Goal: Information Seeking & Learning: Learn about a topic

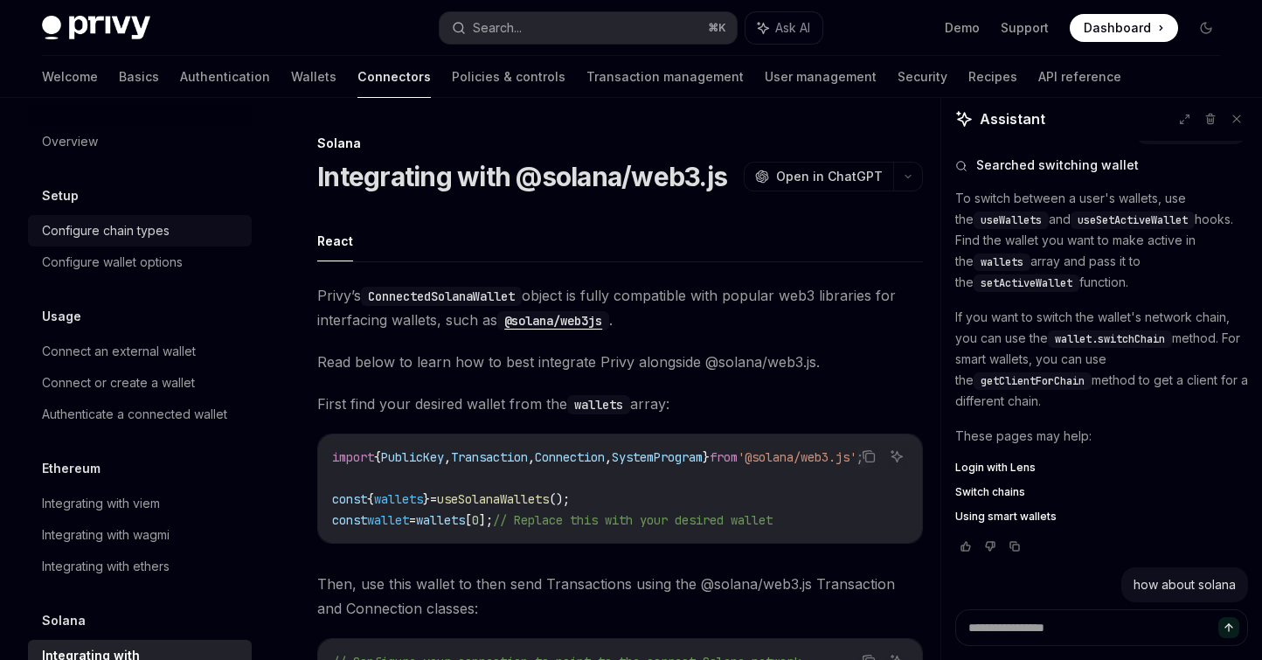
click at [121, 234] on div "Configure chain types" at bounding box center [106, 230] width 128 height 21
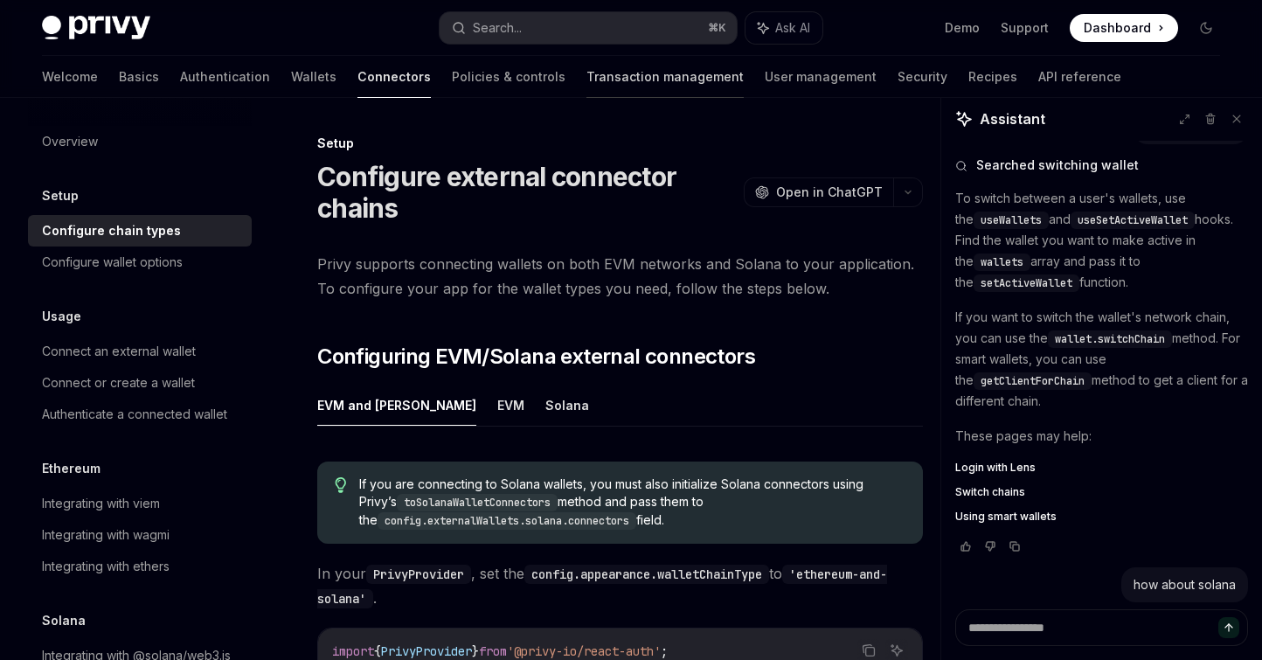
click at [587, 76] on link "Transaction management" at bounding box center [665, 77] width 157 height 42
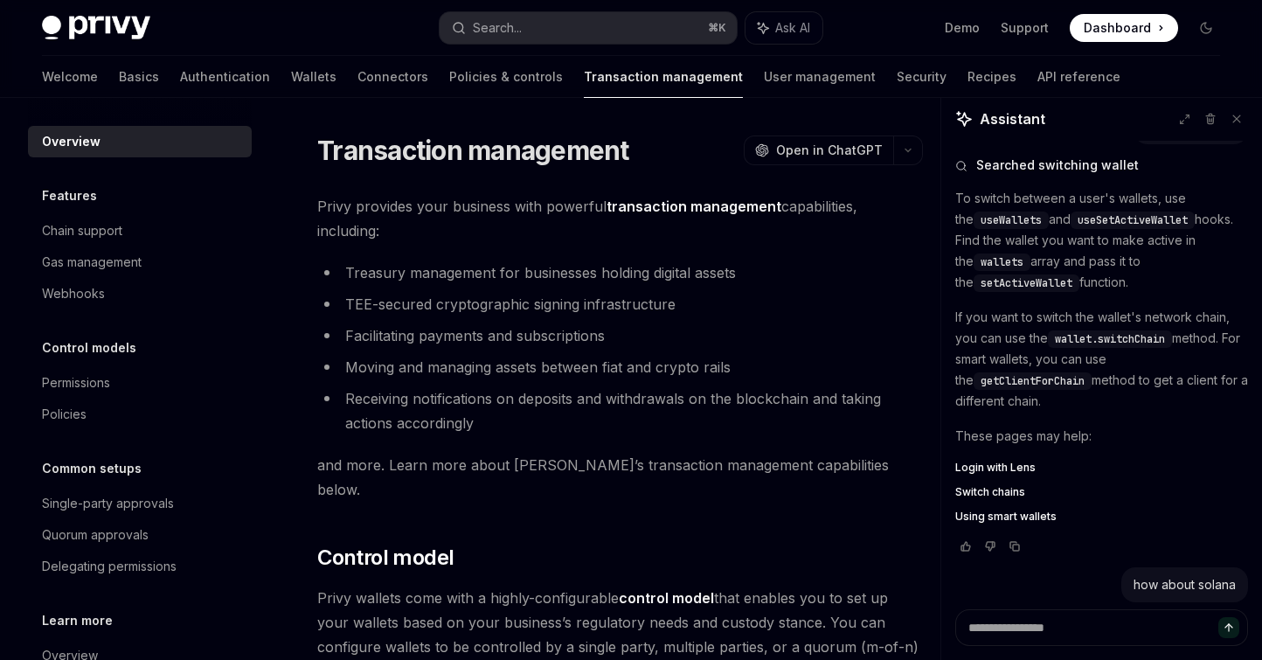
type textarea "*"
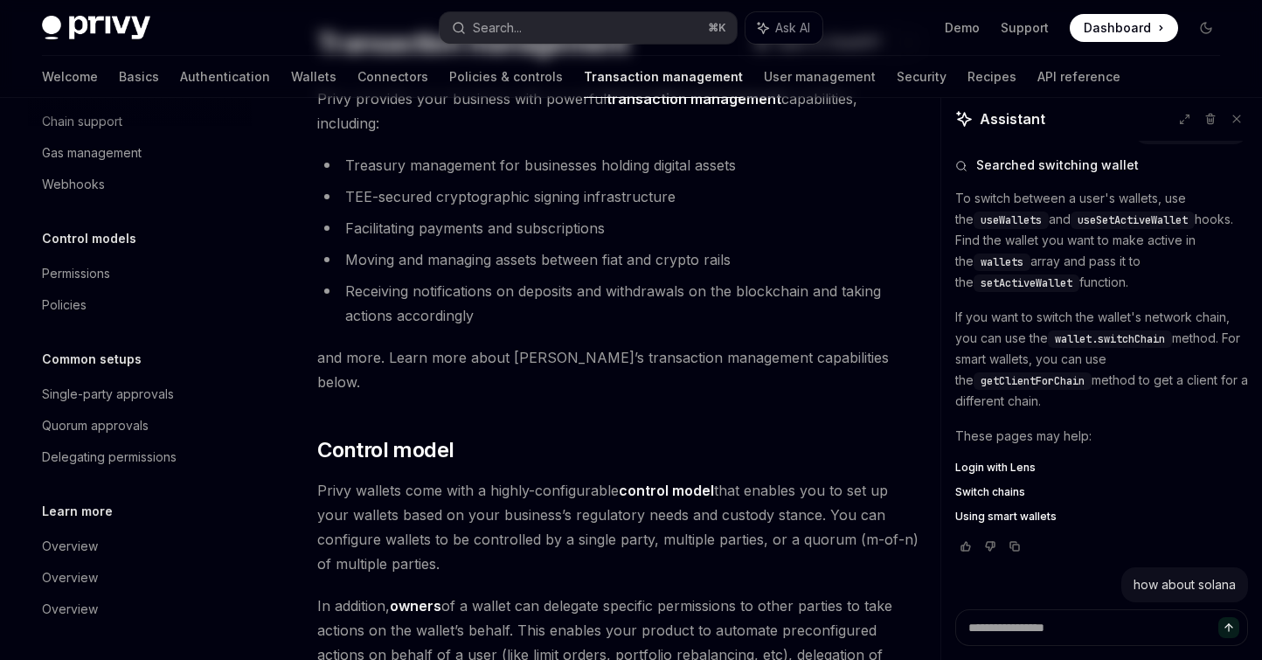
scroll to position [124, 0]
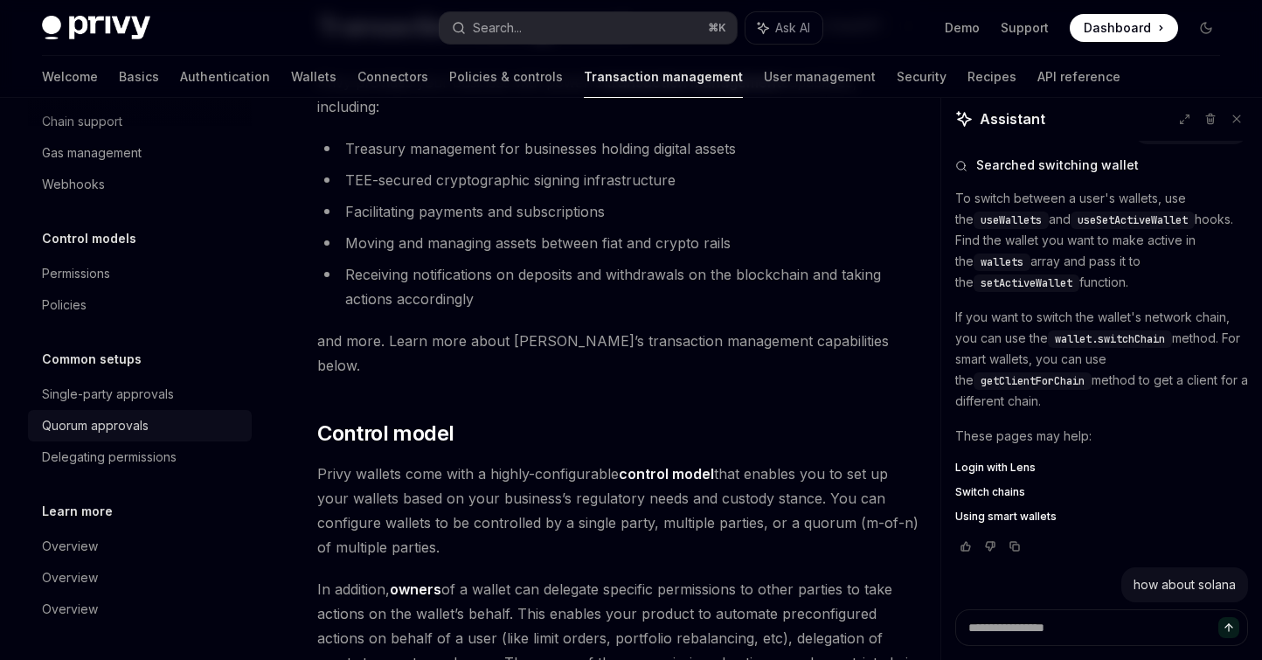
click at [145, 425] on div "Quorum approvals" at bounding box center [95, 425] width 107 height 21
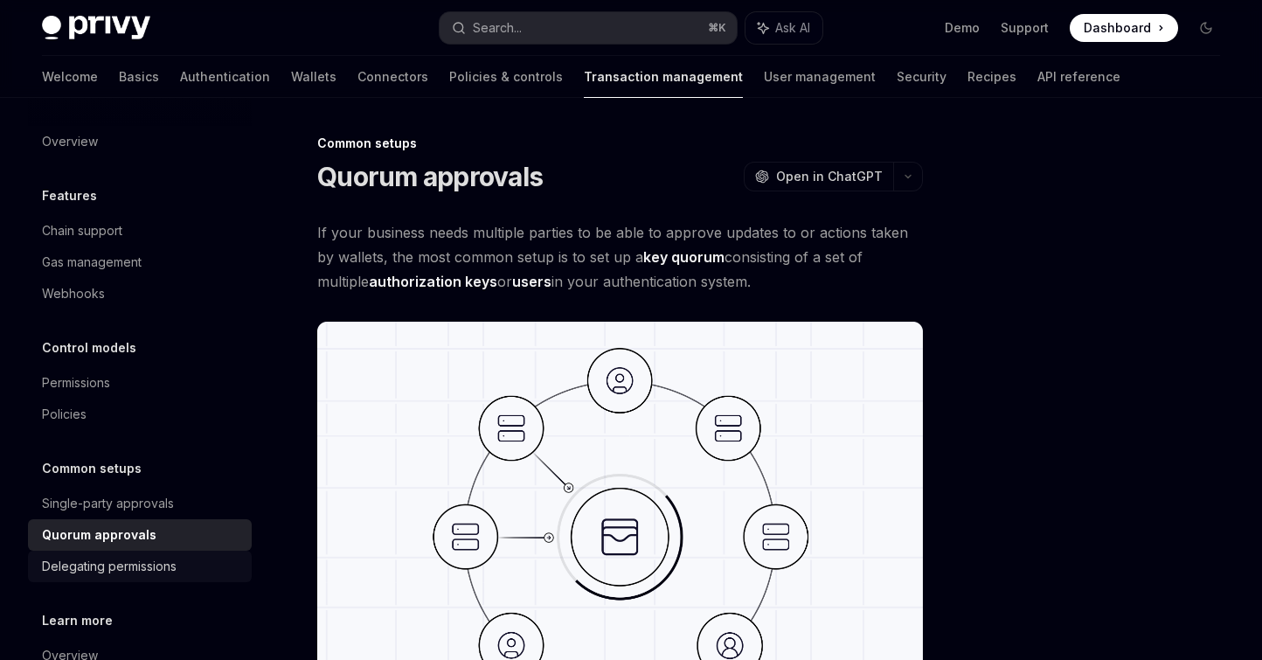
click at [137, 571] on div "Delegating permissions" at bounding box center [109, 566] width 135 height 21
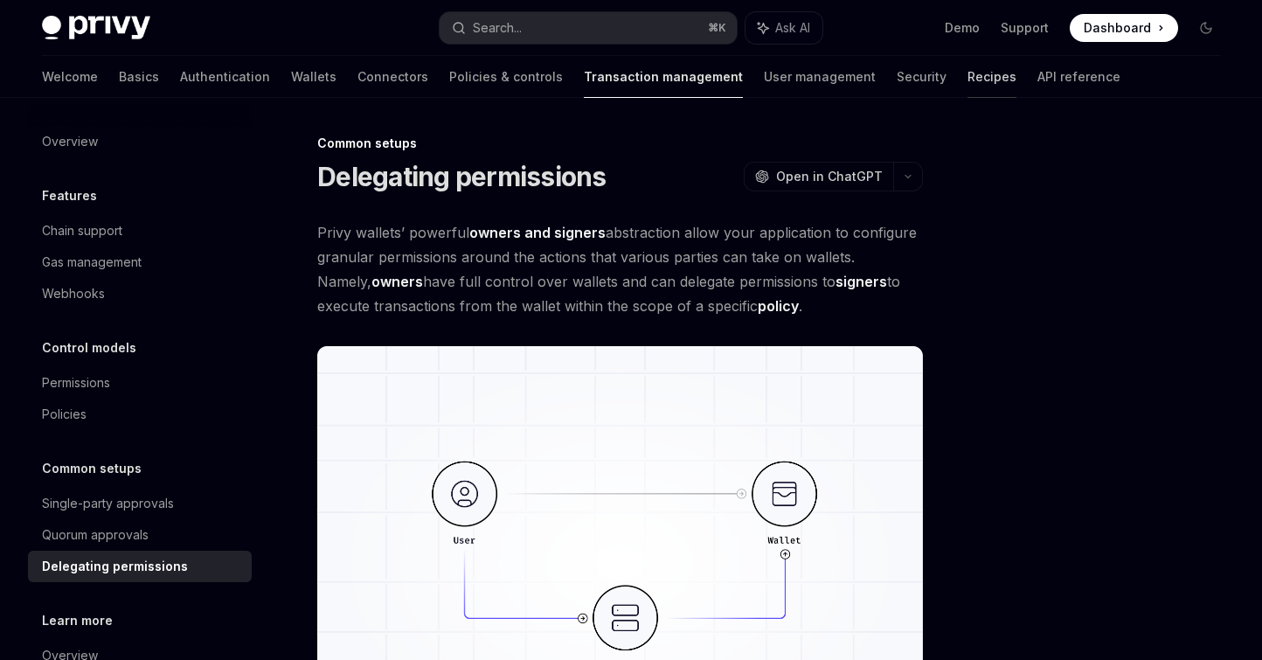
click at [968, 63] on link "Recipes" at bounding box center [992, 77] width 49 height 42
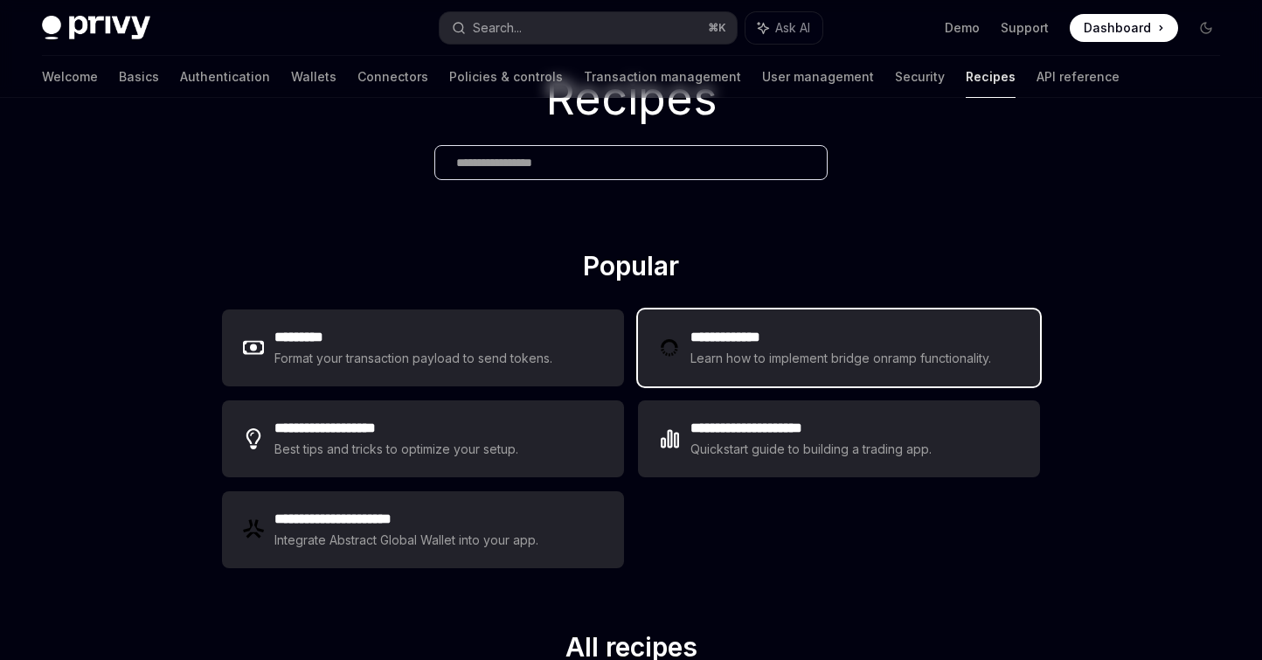
scroll to position [119, 0]
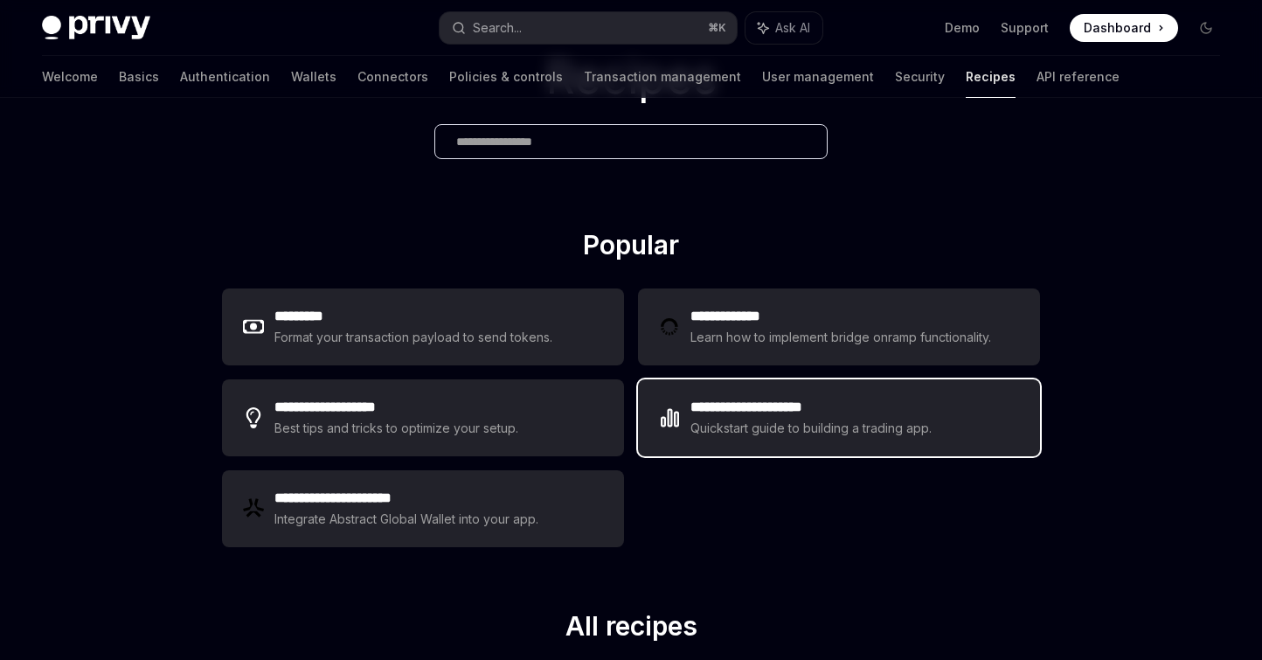
click at [809, 447] on div "**********" at bounding box center [839, 417] width 402 height 77
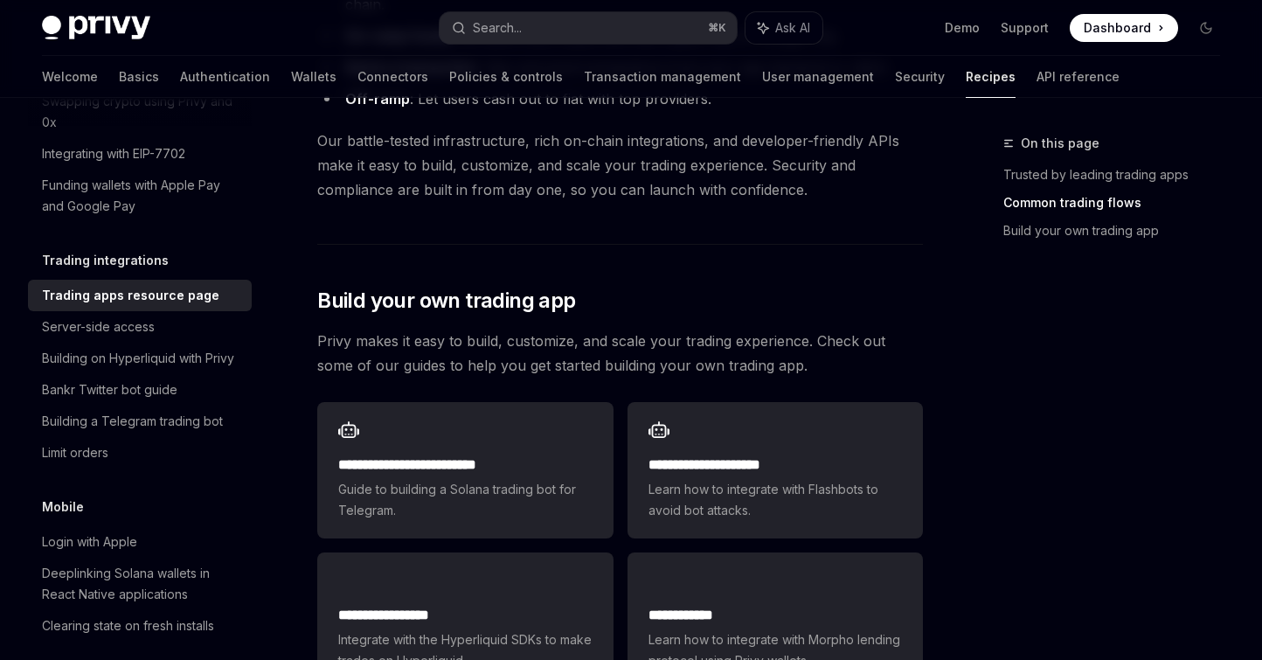
scroll to position [881, 0]
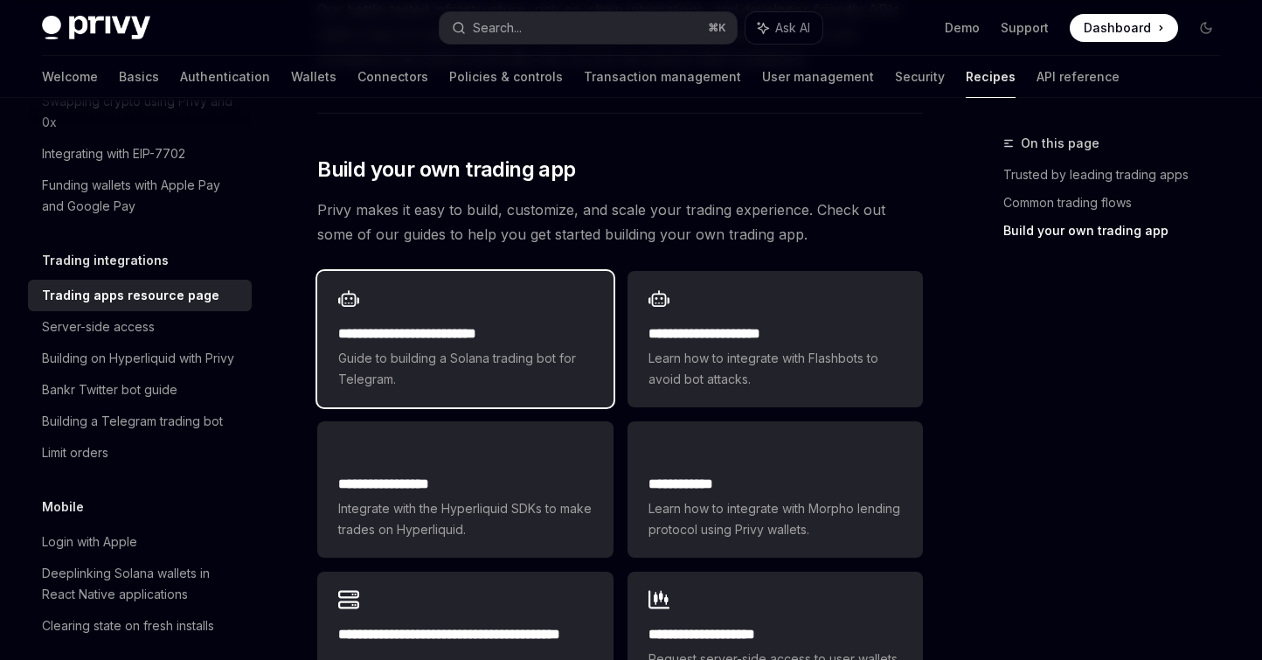
click at [553, 348] on span "Guide to building a Solana trading bot for Telegram." at bounding box center [464, 369] width 253 height 42
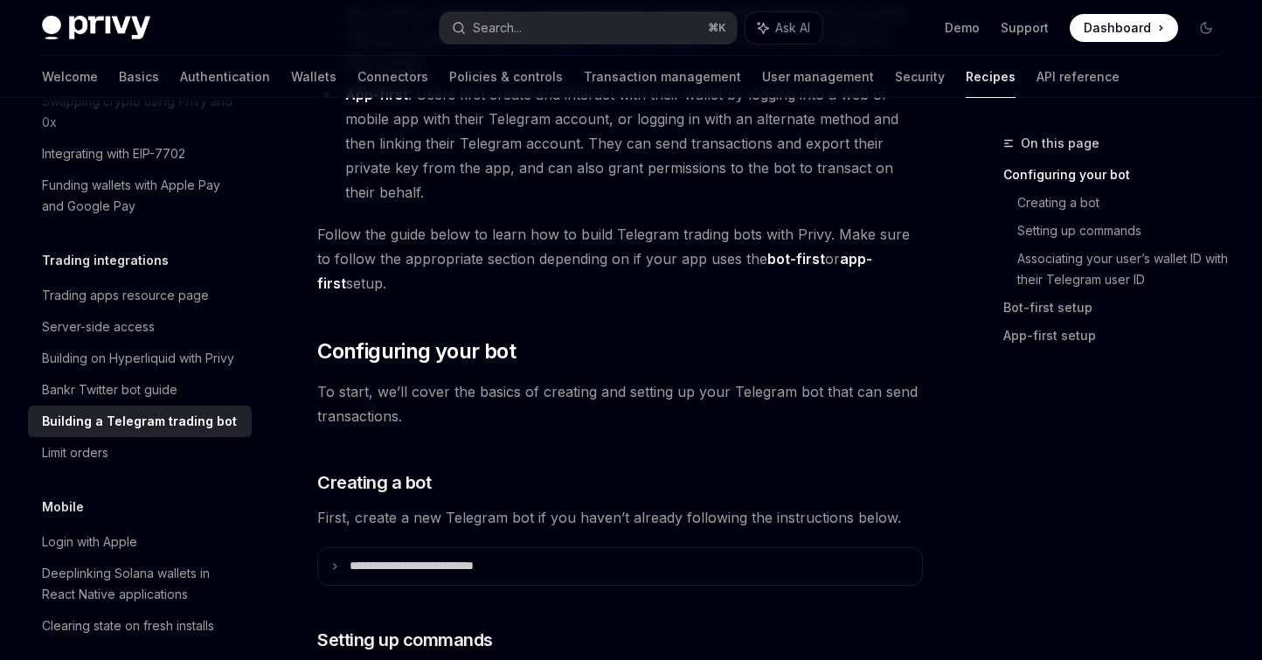
scroll to position [661, 0]
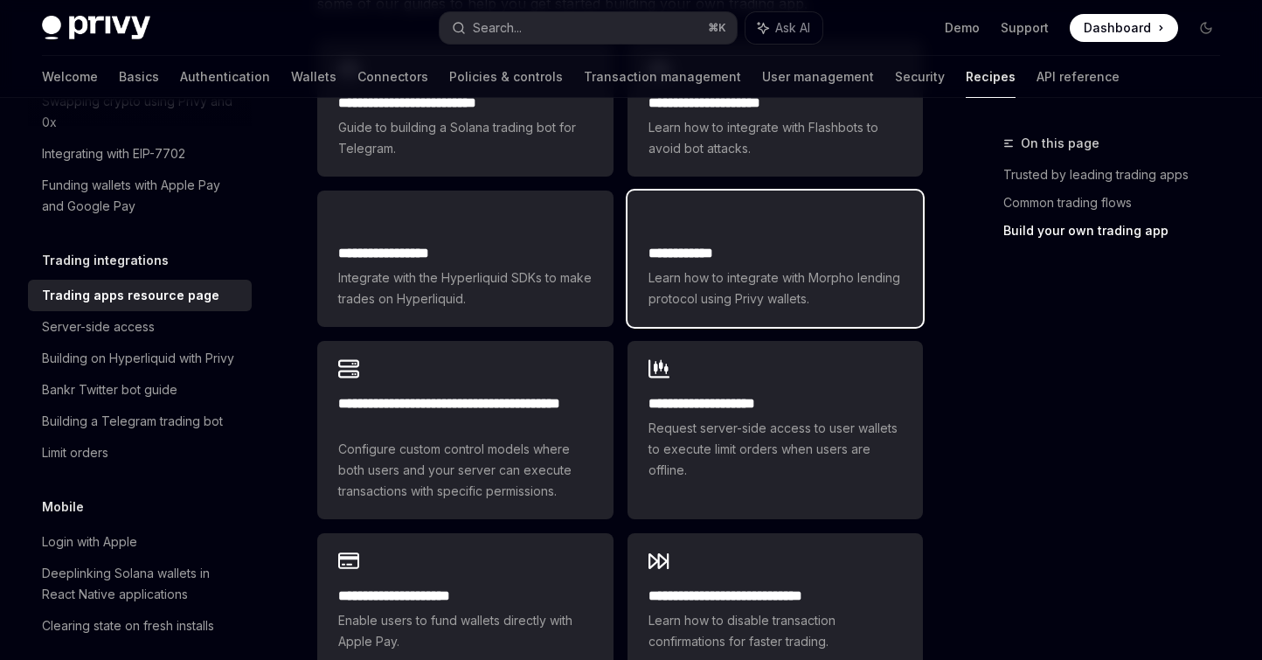
scroll to position [1142, 0]
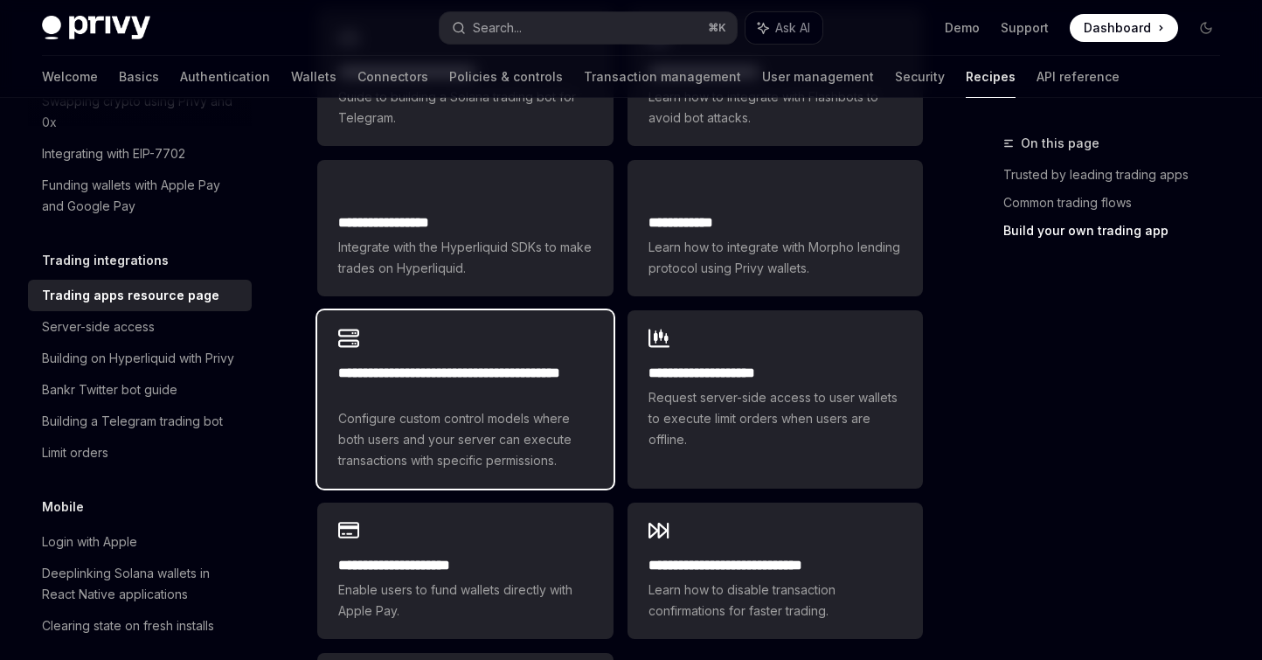
click at [574, 408] on span "Configure custom control models where both users and your server can execute tr…" at bounding box center [464, 439] width 253 height 63
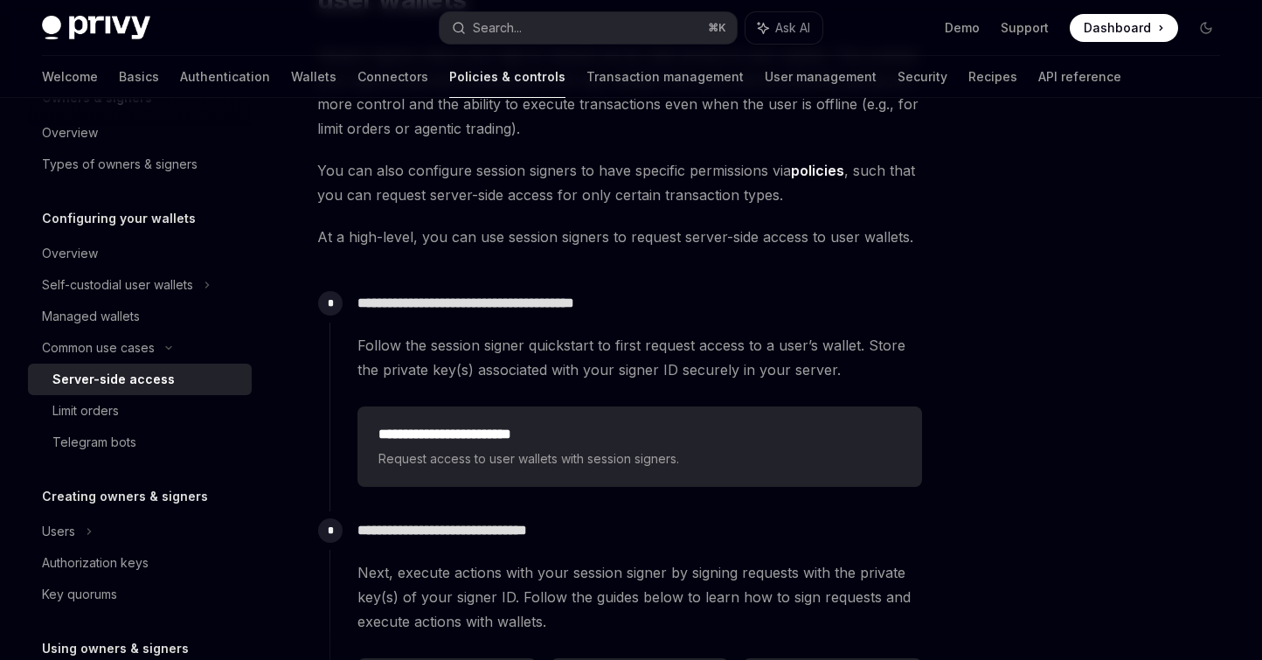
scroll to position [481, 0]
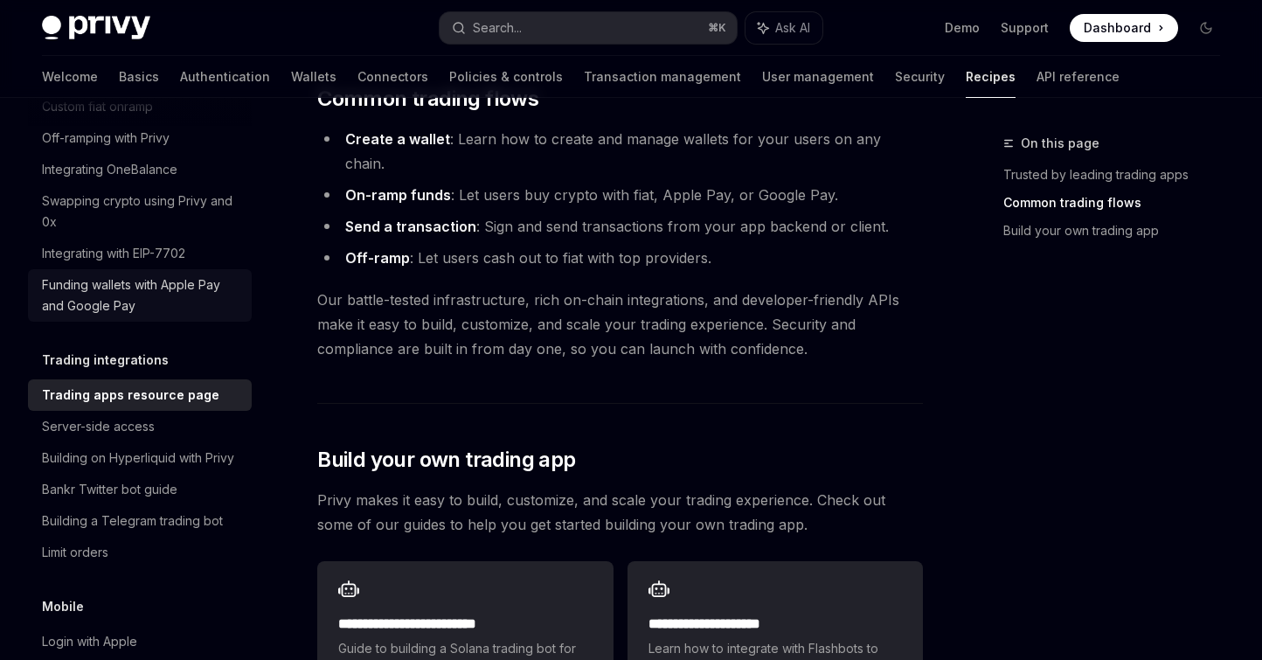
scroll to position [1573, 0]
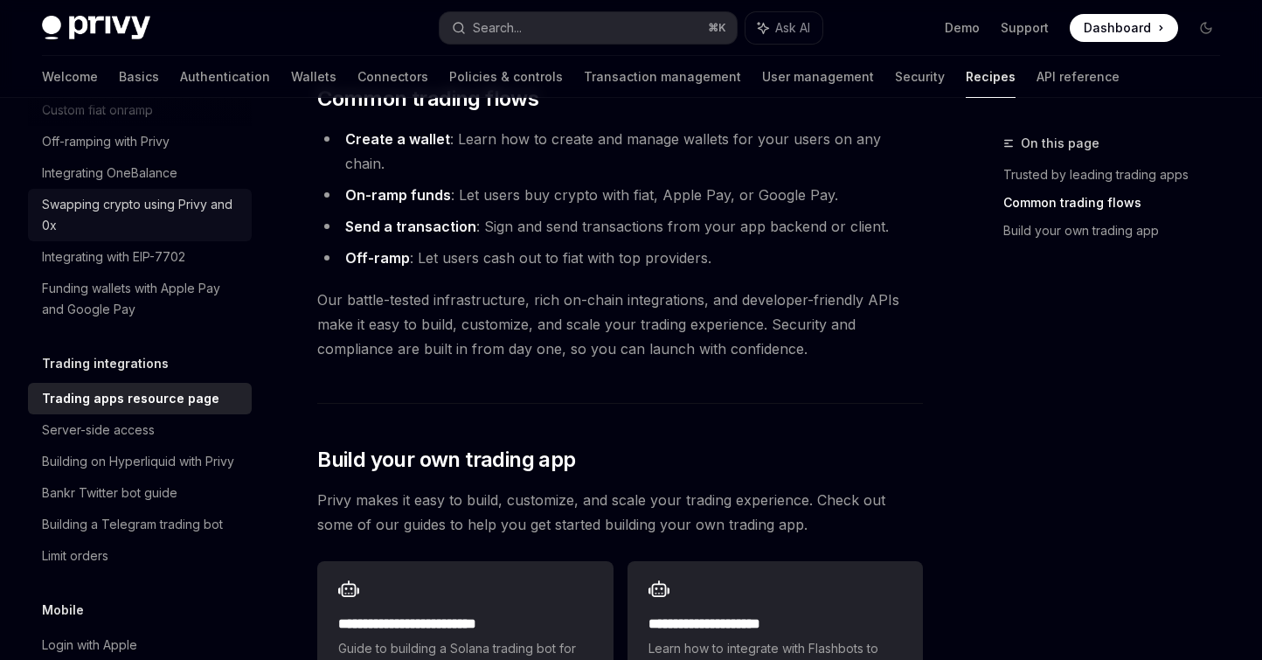
click at [142, 236] on div "Swapping crypto using Privy and 0x" at bounding box center [141, 215] width 199 height 42
type textarea "*"
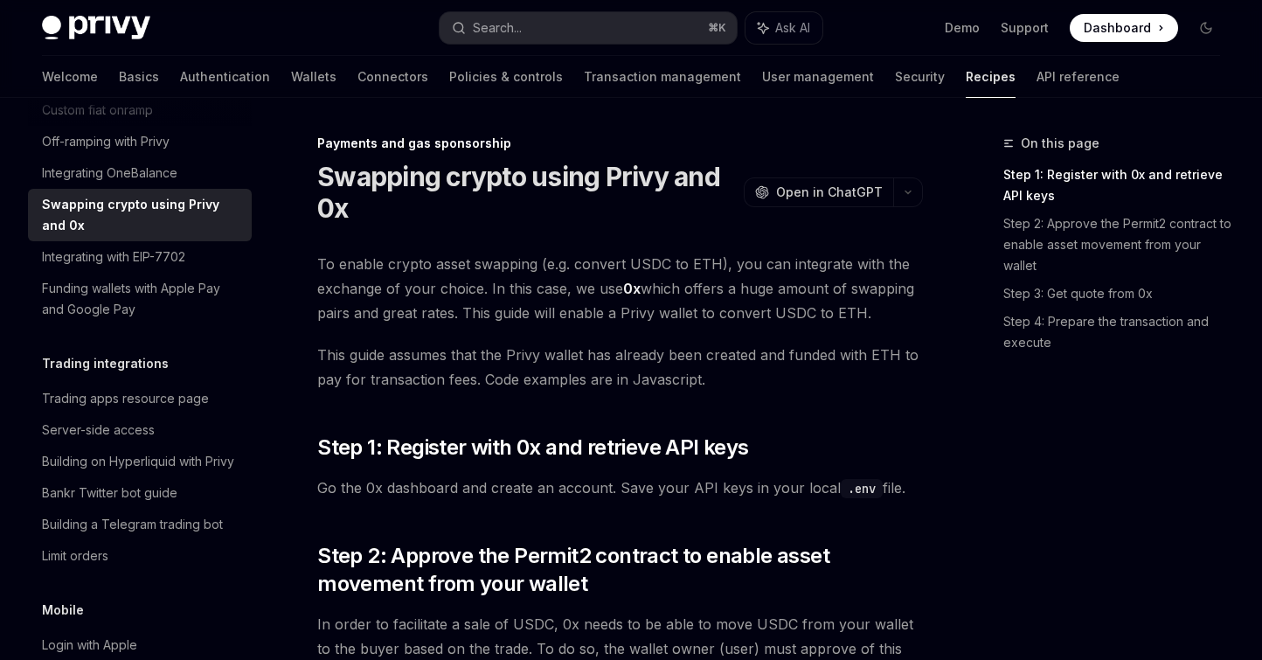
click at [629, 284] on link "0x" at bounding box center [631, 289] width 17 height 18
